Goal: Find specific page/section

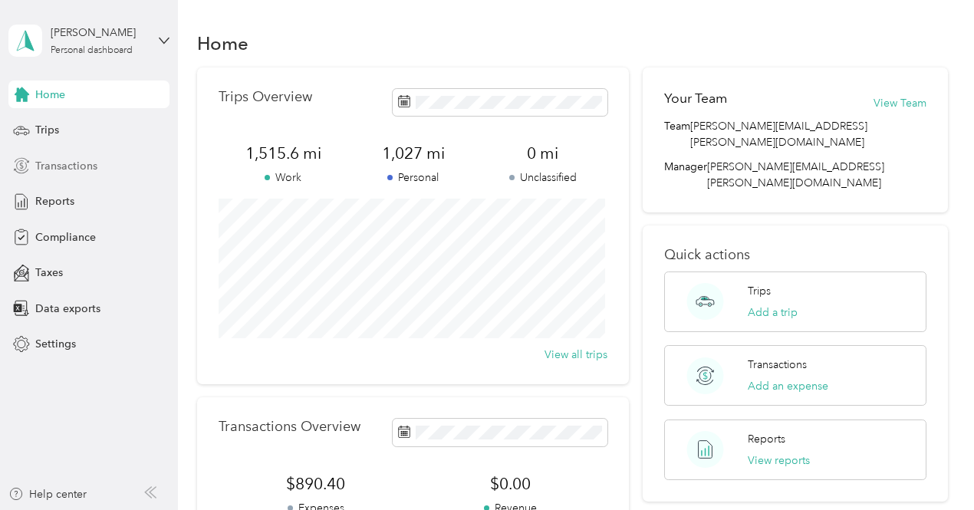
click at [97, 174] on div "Transactions" at bounding box center [88, 166] width 161 height 28
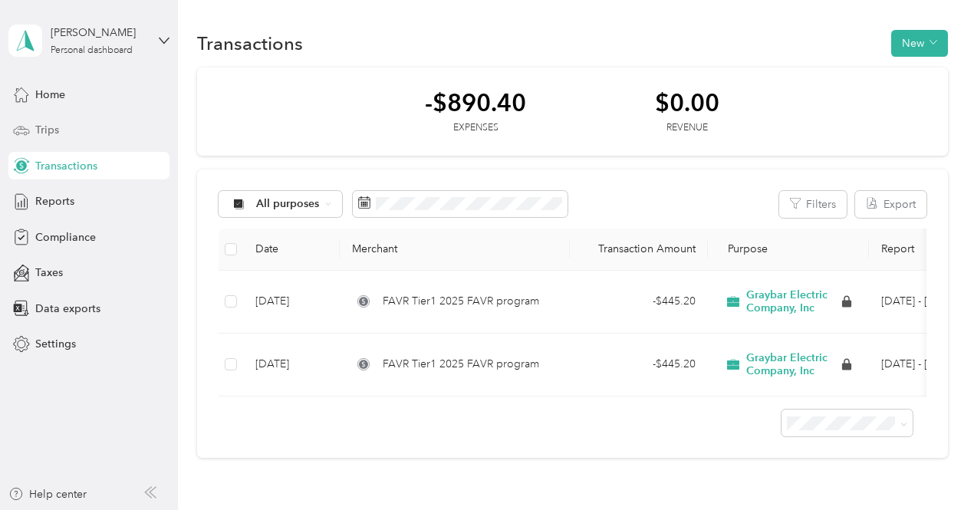
click at [61, 137] on div "Trips" at bounding box center [88, 131] width 161 height 28
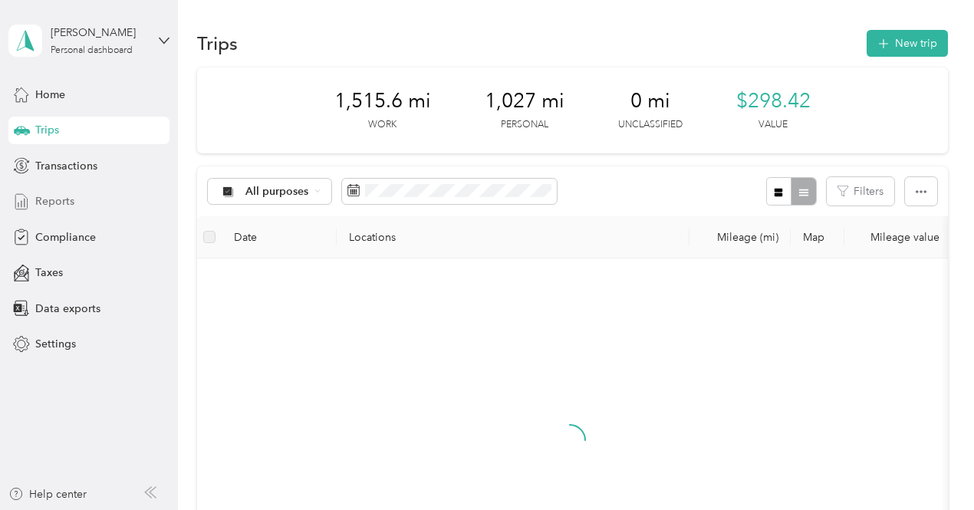
click at [68, 193] on span "Reports" at bounding box center [54, 201] width 39 height 16
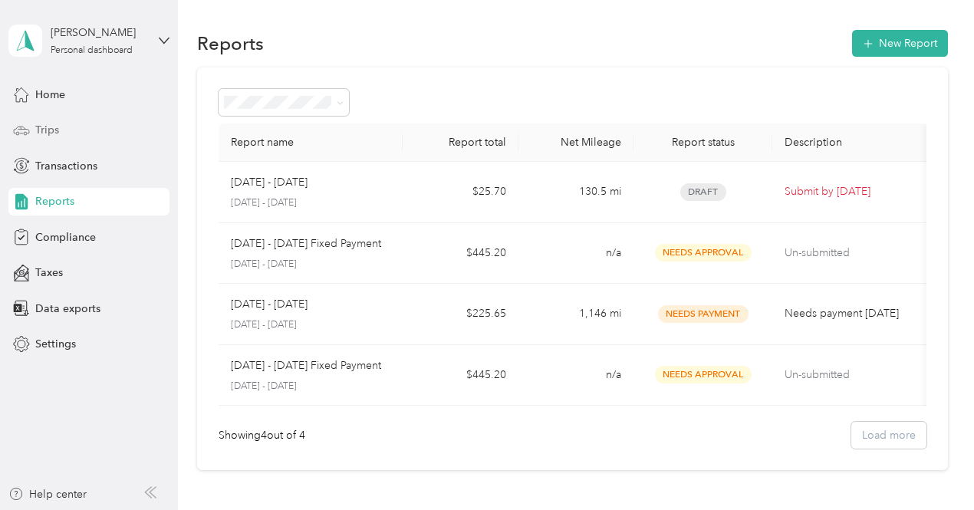
click at [68, 137] on div "Trips" at bounding box center [88, 131] width 161 height 28
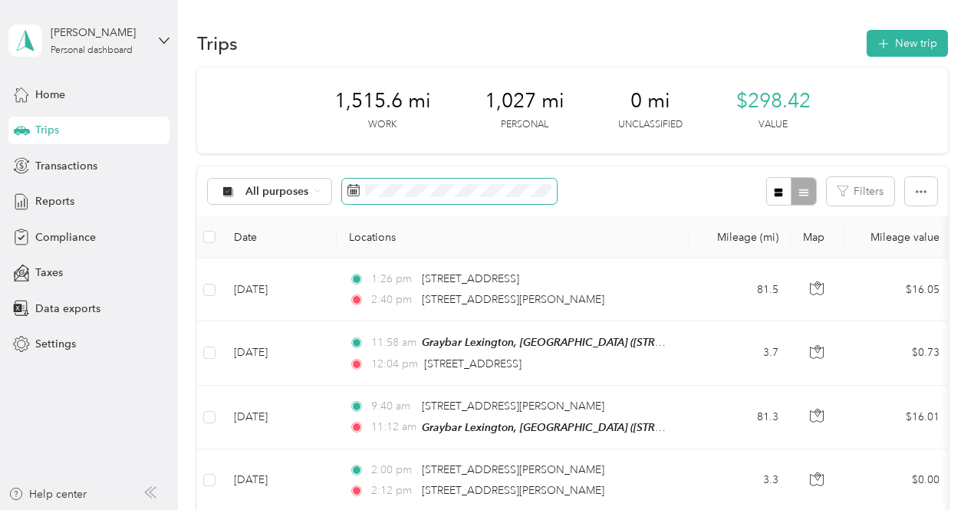
click at [359, 190] on icon at bounding box center [354, 190] width 12 height 11
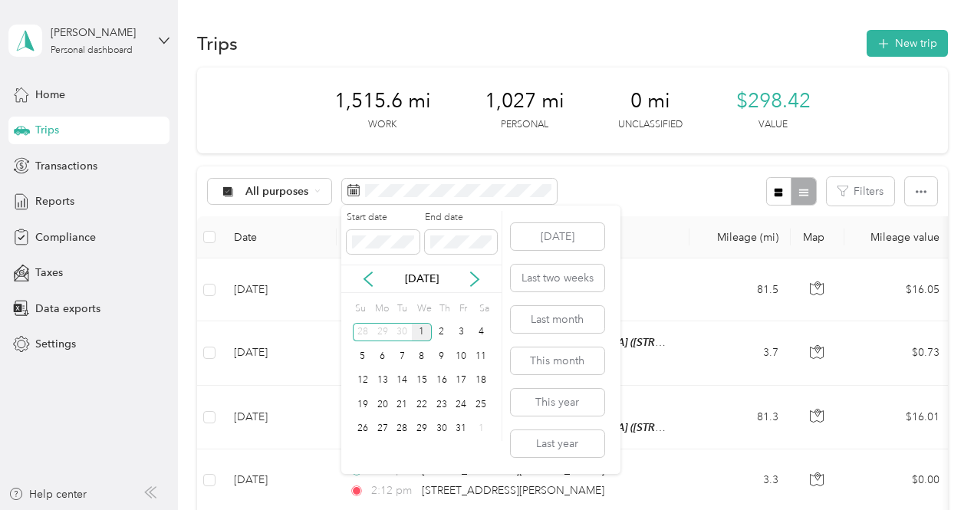
click at [420, 330] on div "1" at bounding box center [422, 332] width 20 height 19
click at [459, 430] on div "31" at bounding box center [462, 429] width 20 height 19
